Goal: Task Accomplishment & Management: Manage account settings

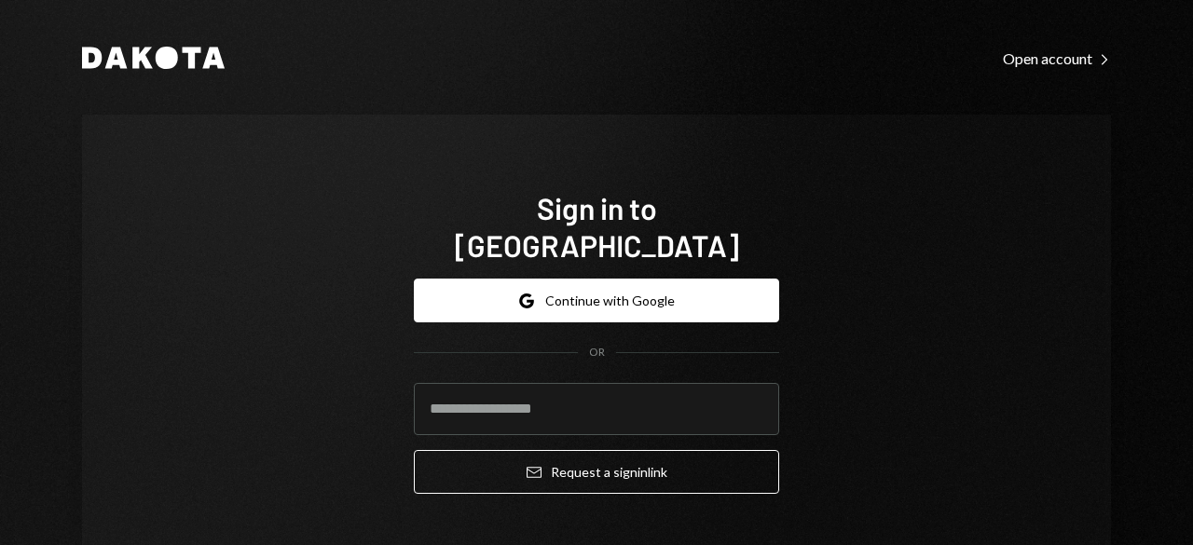
click at [561, 279] on button "Google Continue with Google" at bounding box center [596, 301] width 365 height 44
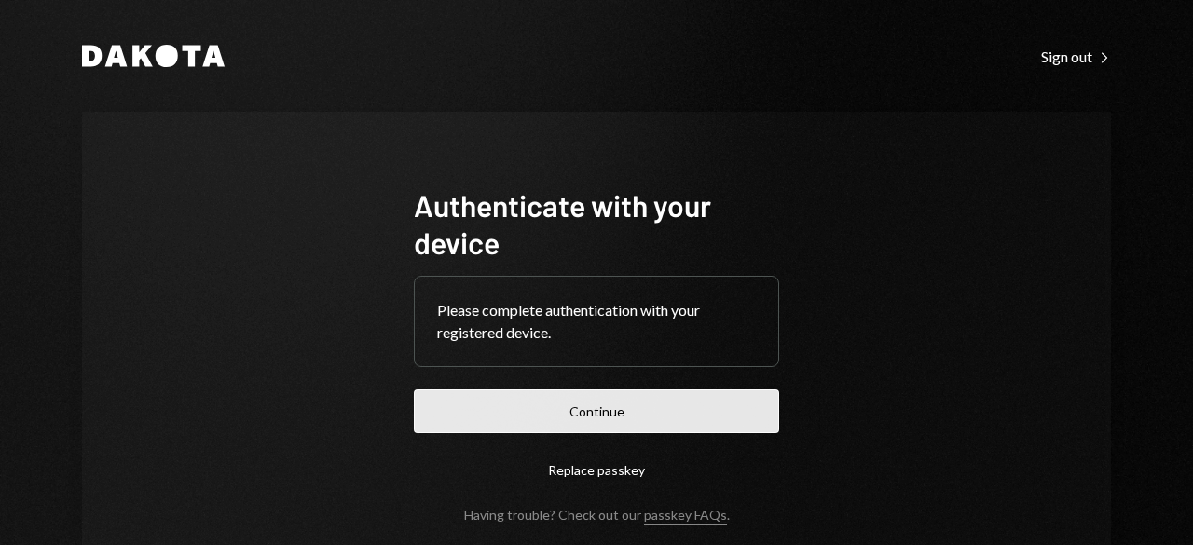
click at [572, 426] on button "Continue" at bounding box center [596, 411] width 365 height 44
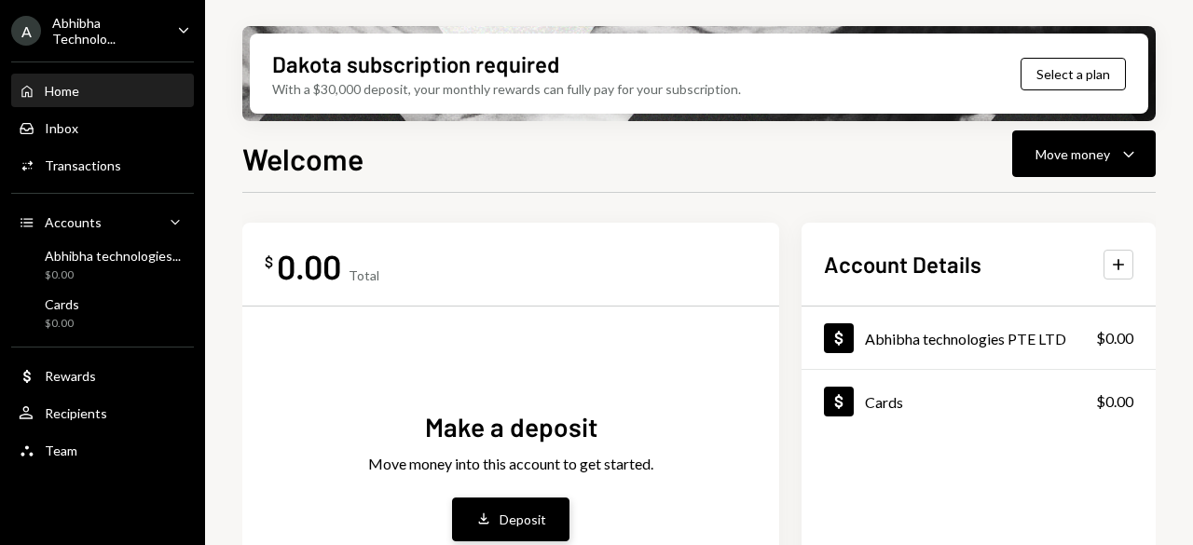
click at [540, 513] on div "Deposit" at bounding box center [522, 520] width 47 height 20
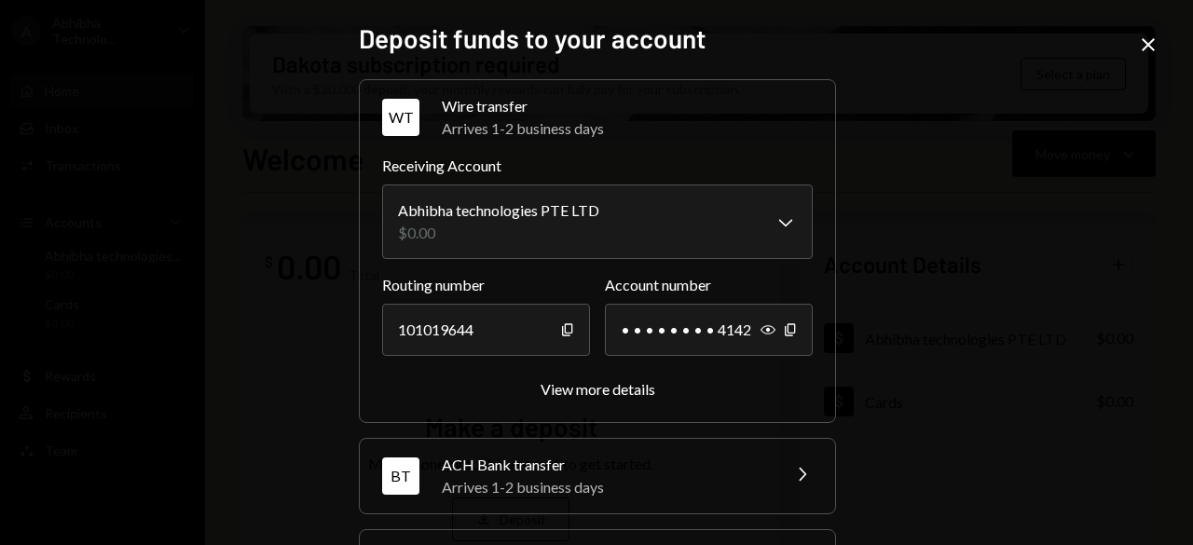
scroll to position [279, 0]
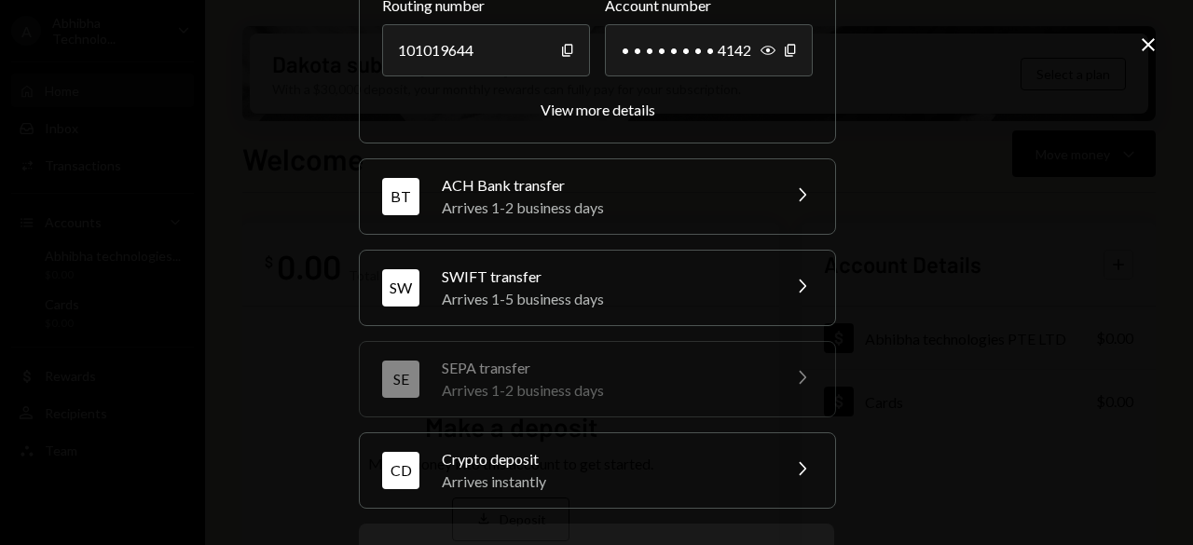
click at [523, 301] on div "Arrives 1-5 business days" at bounding box center [605, 299] width 326 height 22
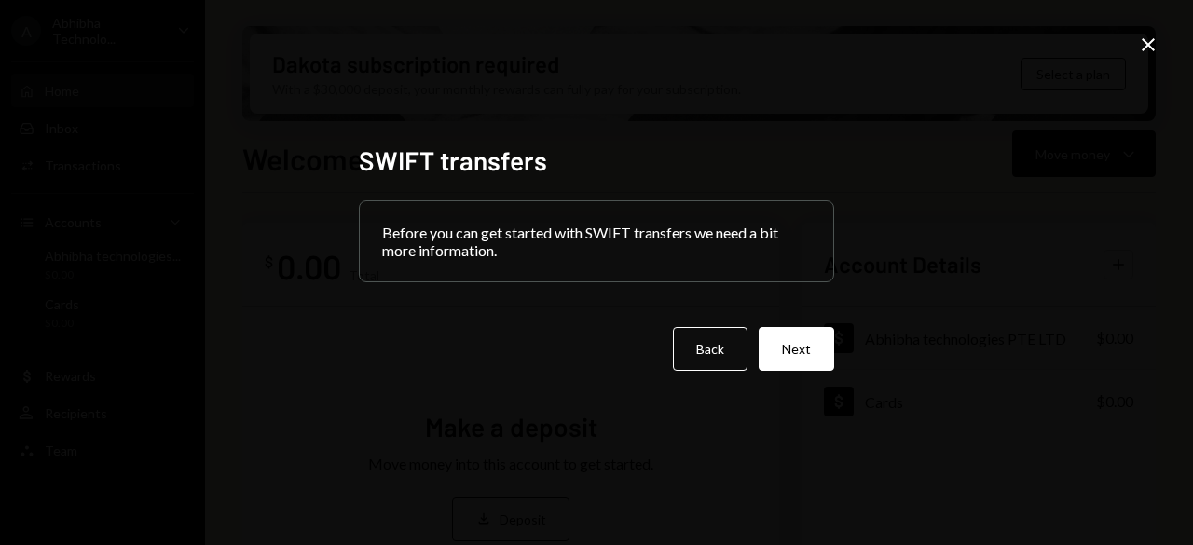
scroll to position [0, 0]
click at [809, 352] on button "Next" at bounding box center [795, 349] width 75 height 44
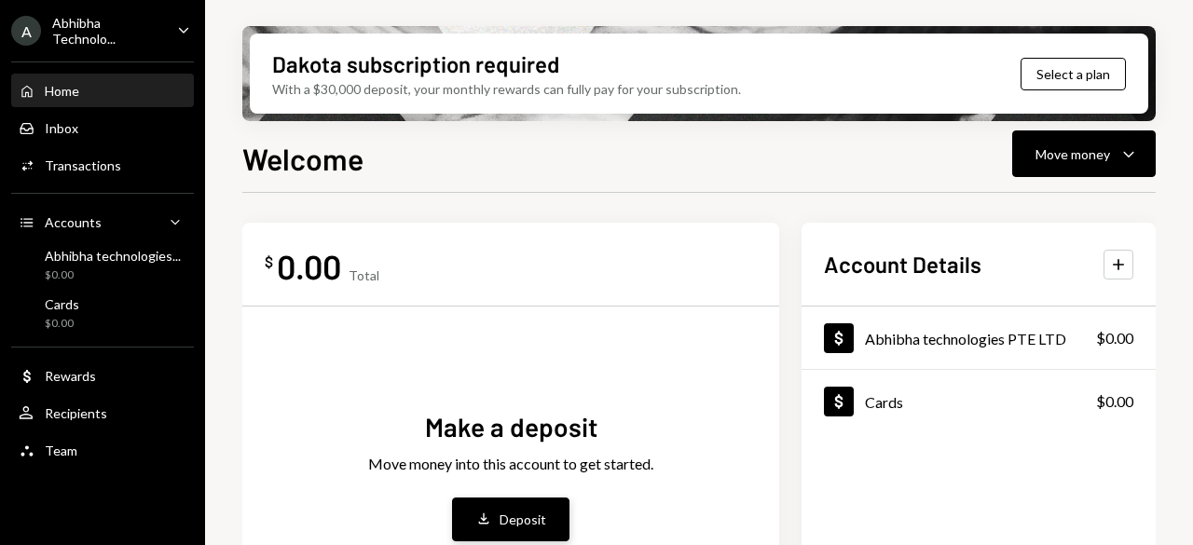
click at [530, 504] on button "Deposit Deposit" at bounding box center [510, 520] width 117 height 44
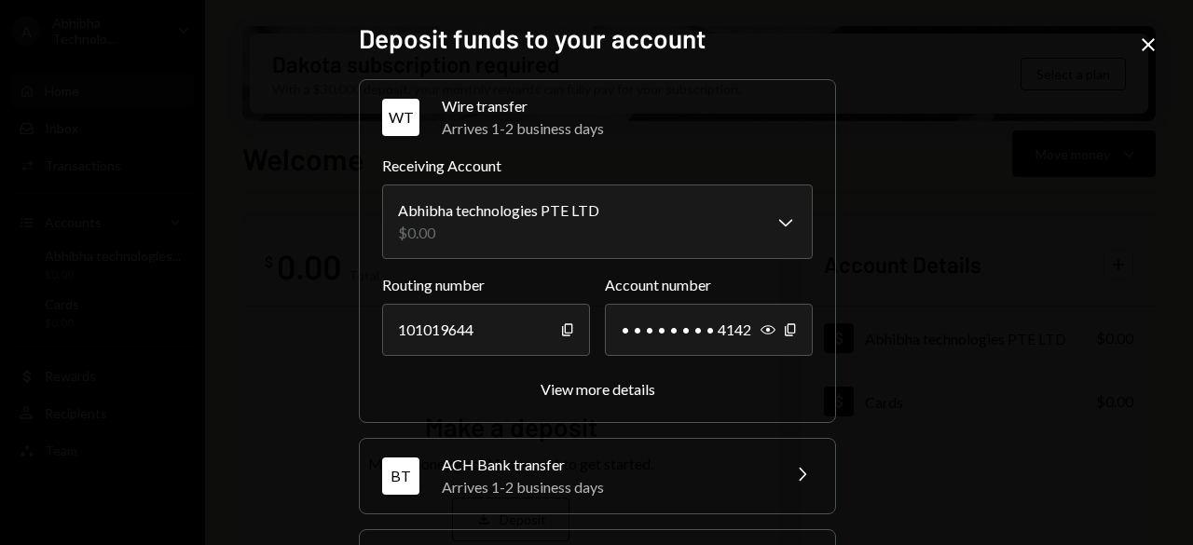
scroll to position [358, 0]
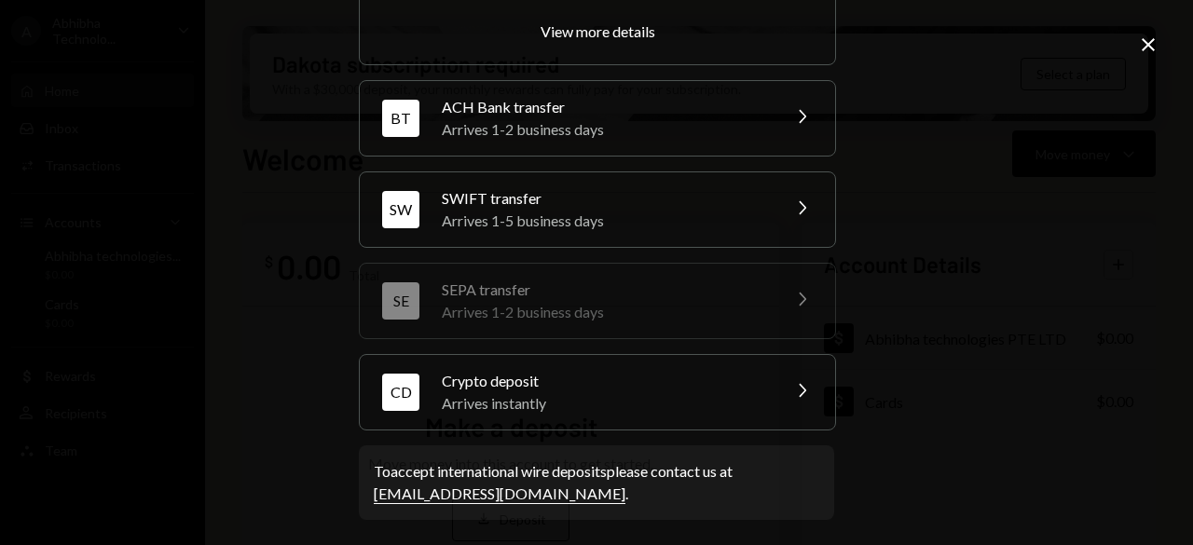
click at [555, 102] on div "ACH Bank transfer" at bounding box center [605, 107] width 326 height 22
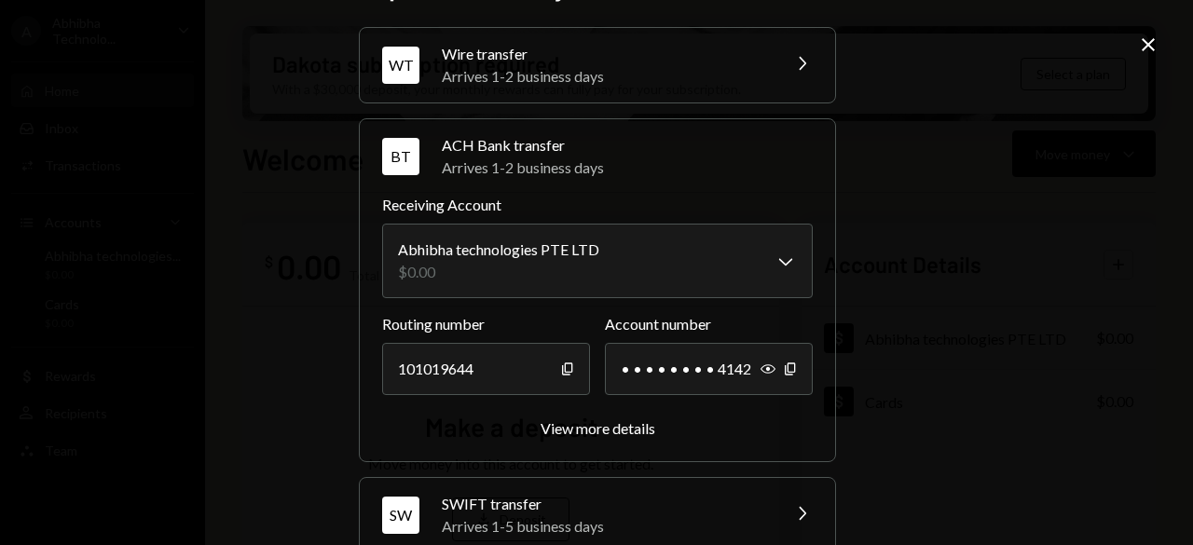
scroll to position [0, 0]
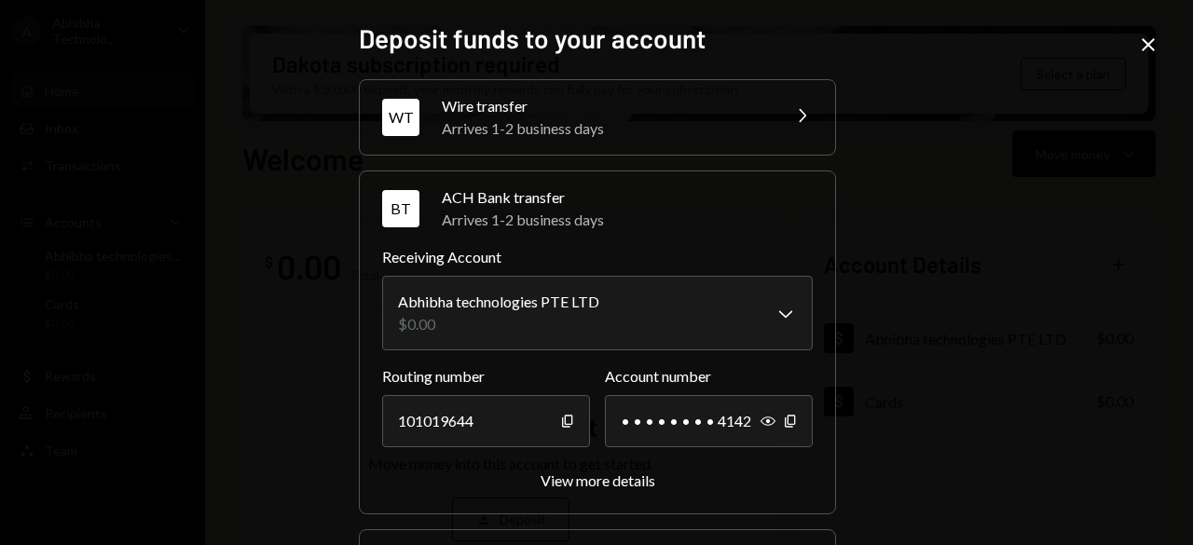
click at [579, 120] on div "Arrives 1-2 business days" at bounding box center [605, 128] width 326 height 22
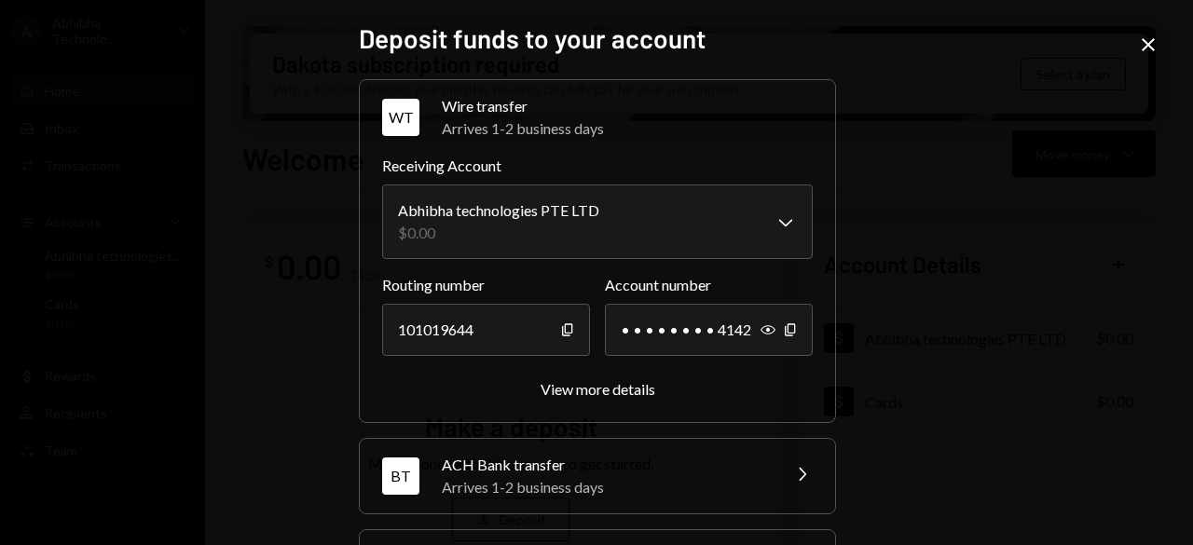
click at [665, 133] on div "Arrives 1-2 business days" at bounding box center [627, 128] width 371 height 22
